Goal: Transaction & Acquisition: Purchase product/service

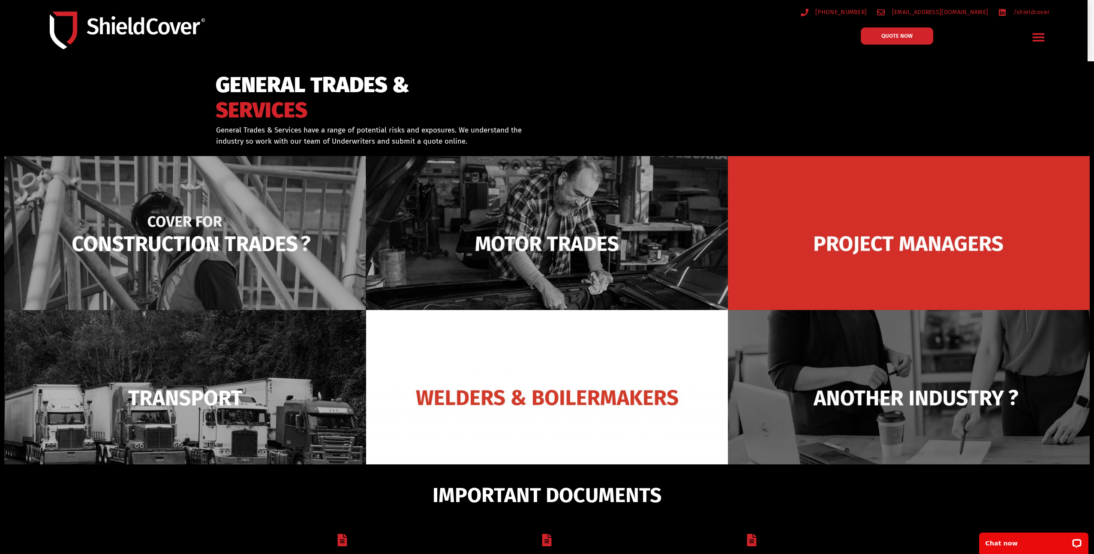
click at [172, 206] on img at bounding box center [185, 244] width 362 height 176
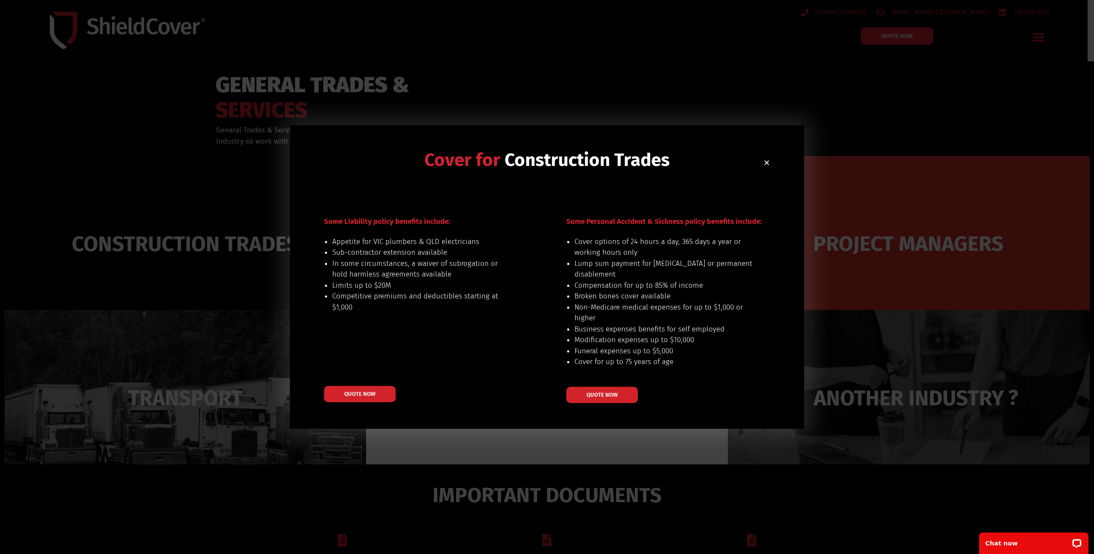
click at [491, 187] on div "Cover for Construction Trades" at bounding box center [547, 173] width 446 height 45
click at [368, 252] on li "Sub-contractor extension available" at bounding box center [421, 252] width 179 height 11
click at [431, 326] on div "Some Liability policy benefits include: Appetite for VIC plumbers & QLD electri…" at bounding box center [424, 309] width 201 height 187
click at [370, 271] on li "In some circumstances, a waiver of subrogation or hold harmless agreements avai…" at bounding box center [421, 269] width 179 height 22
click at [673, 208] on div "Some Personal Accident & Sickness policy benefits include: Cover options of 24 …" at bounding box center [666, 304] width 201 height 199
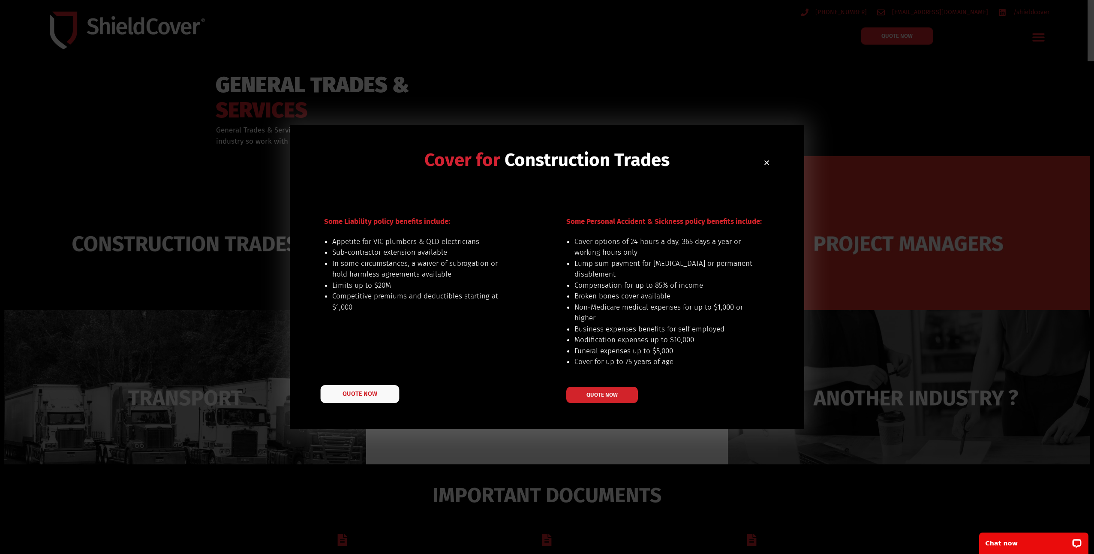
click at [367, 397] on span "QUOTE NOW" at bounding box center [360, 394] width 34 height 6
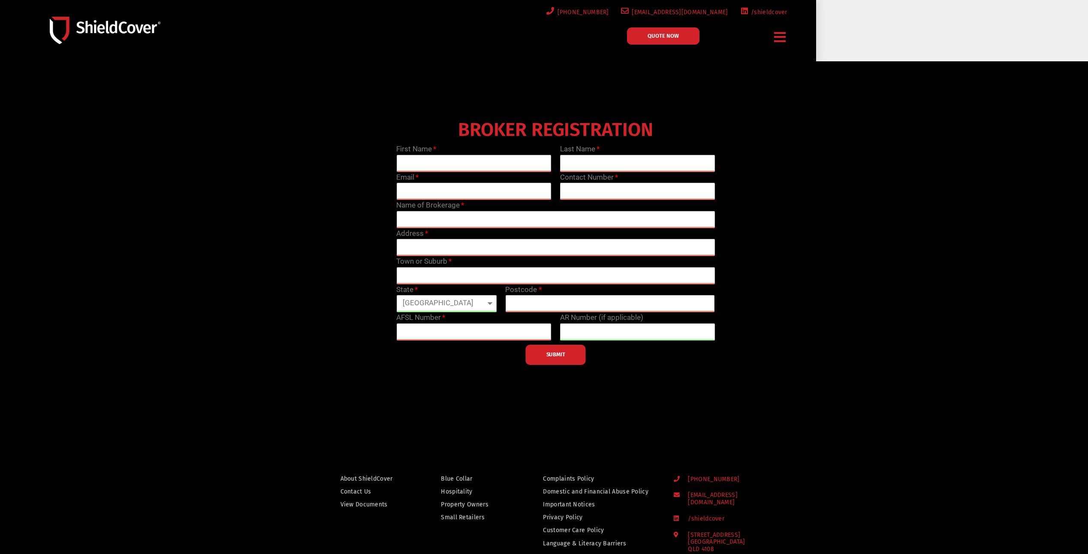
click at [844, 294] on div "BROKER REGISTRATION First Name Last Name Email Contact Number Name of Brokerage…" at bounding box center [556, 240] width 654 height 249
click at [846, 292] on div "BROKER REGISTRATION First Name Last Name Email Contact Number Name of Brokerage…" at bounding box center [556, 240] width 654 height 249
click at [488, 220] on input "text" at bounding box center [555, 219] width 319 height 17
click at [863, 260] on div "BROKER REGISTRATION First Name Last Name Email Contact Number Name of Brokerage…" at bounding box center [556, 240] width 654 height 249
click at [786, 36] on div "Menu" at bounding box center [780, 37] width 18 height 20
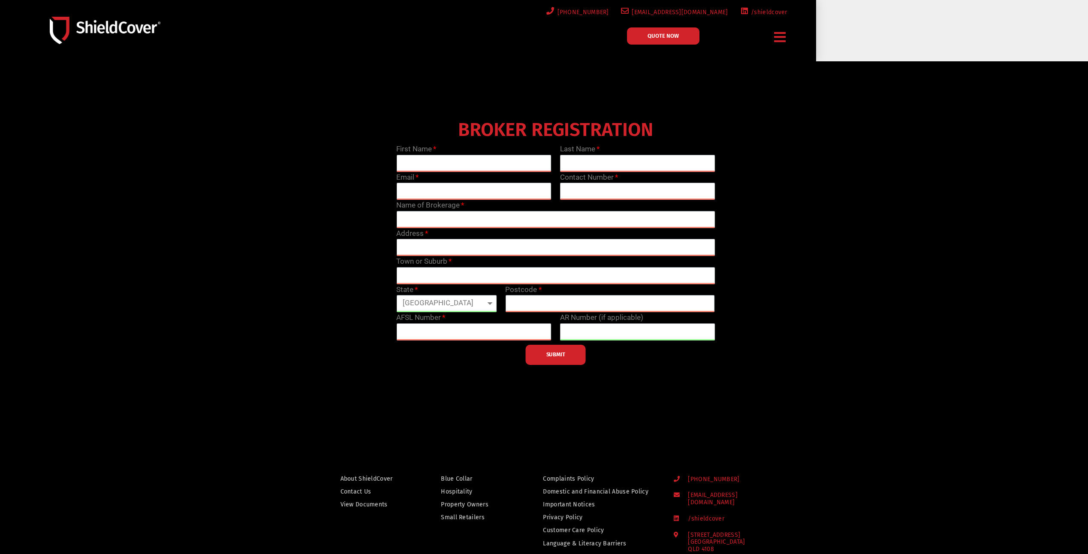
drag, startPoint x: 851, startPoint y: 410, endPoint x: 854, endPoint y: 402, distance: 8.5
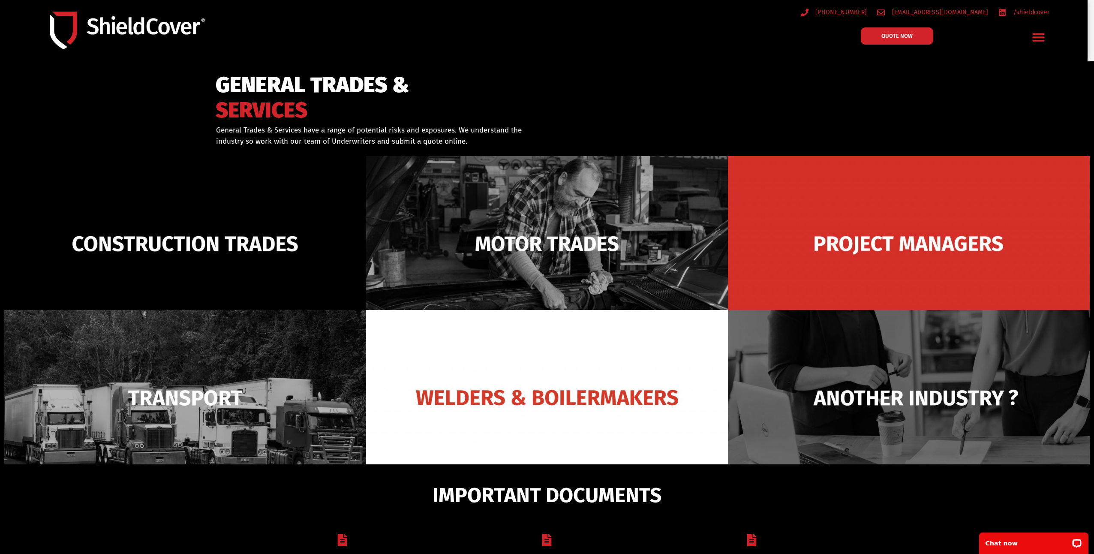
click at [1043, 32] on icon "Menu Toggle" at bounding box center [1038, 36] width 13 height 13
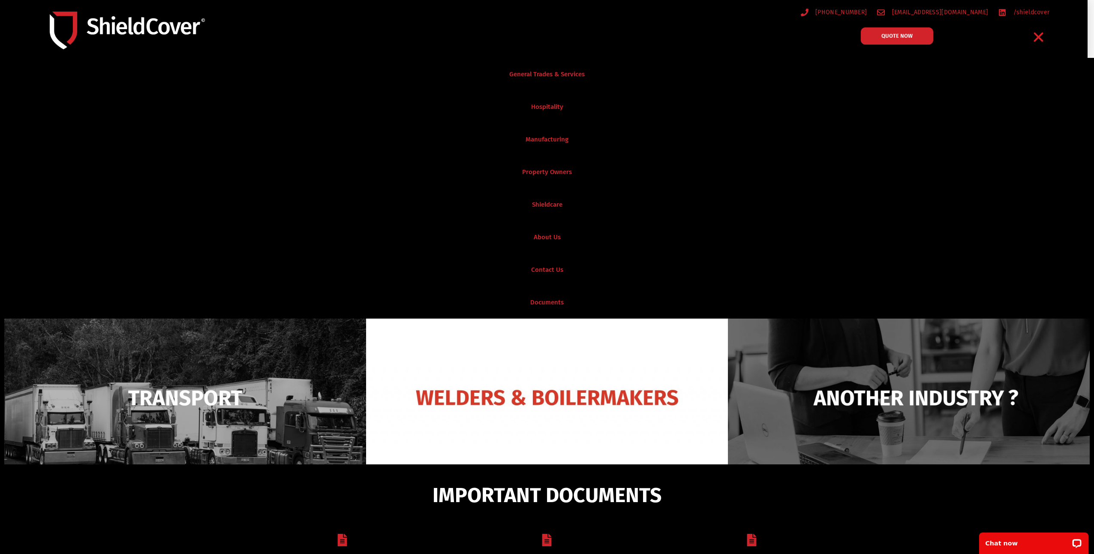
click at [578, 72] on link "General Trades & Services" at bounding box center [547, 74] width 1094 height 33
